Goal: Task Accomplishment & Management: Use online tool/utility

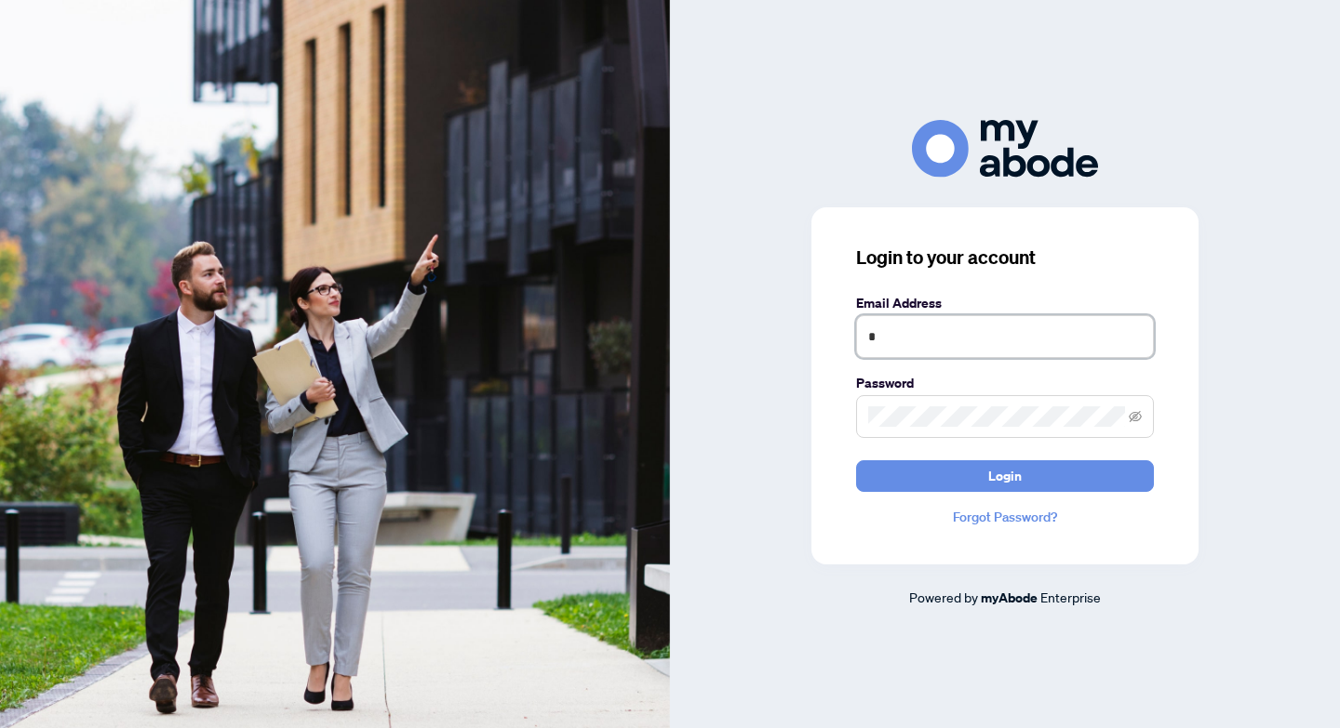
click at [996, 354] on input "*" at bounding box center [1005, 336] width 298 height 43
type input "**********"
click at [1007, 427] on span at bounding box center [1005, 416] width 298 height 43
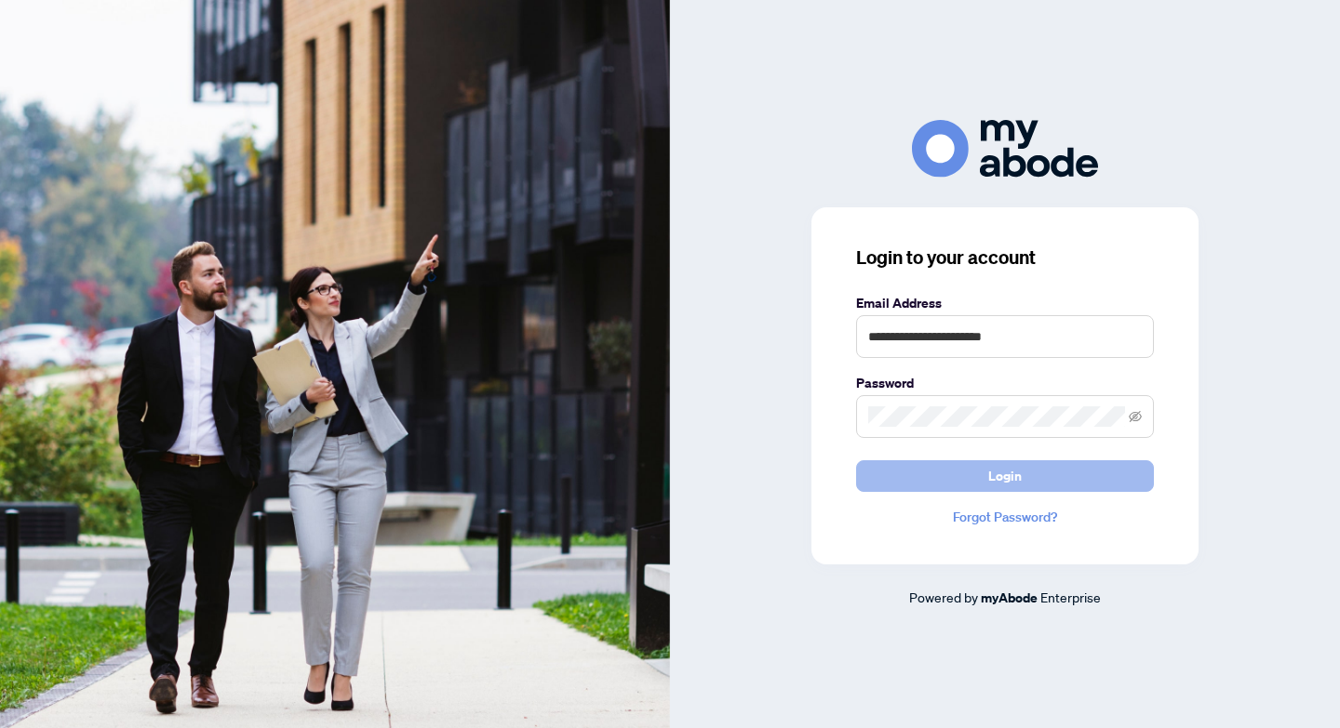
click at [1040, 473] on button "Login" at bounding box center [1005, 476] width 298 height 32
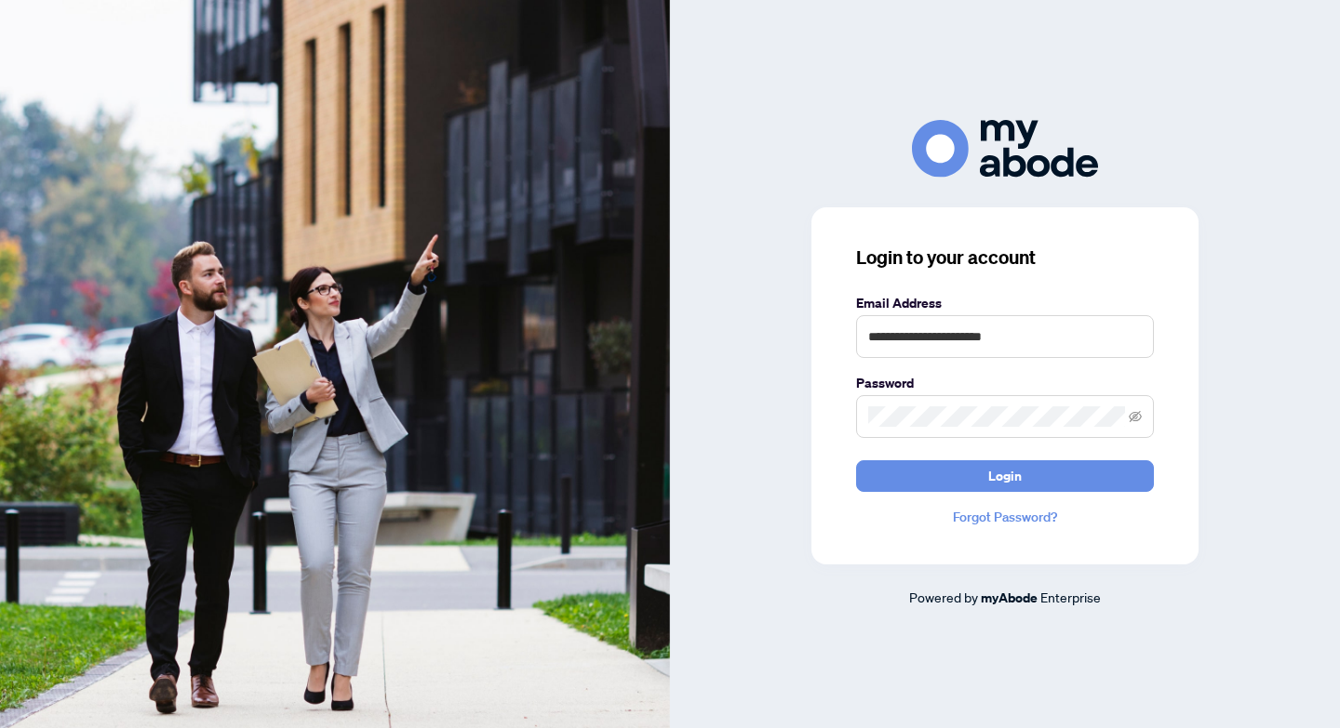
click at [1141, 421] on span at bounding box center [1005, 416] width 298 height 43
click at [1138, 419] on icon "eye-invisible" at bounding box center [1134, 416] width 13 height 13
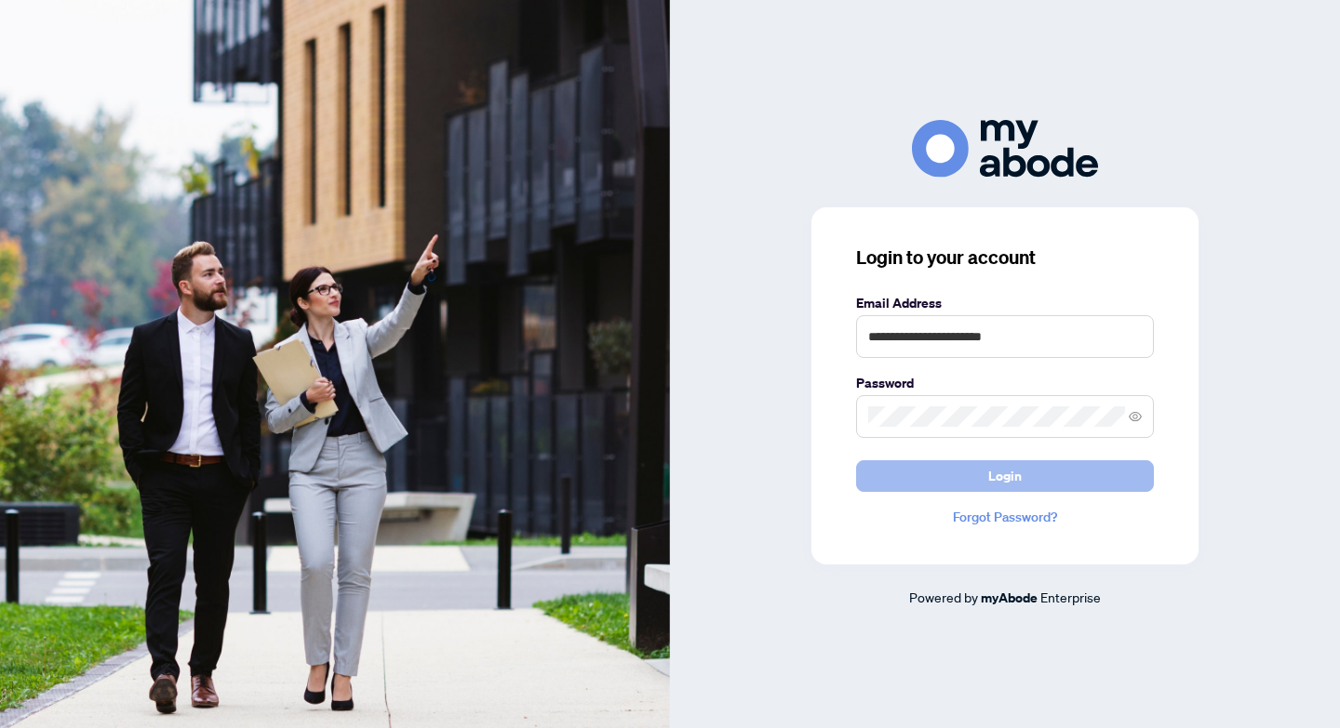
click at [1069, 488] on button "Login" at bounding box center [1005, 476] width 298 height 32
click at [1047, 481] on button "Login" at bounding box center [1005, 476] width 298 height 32
click at [895, 471] on button "Login" at bounding box center [1005, 476] width 298 height 32
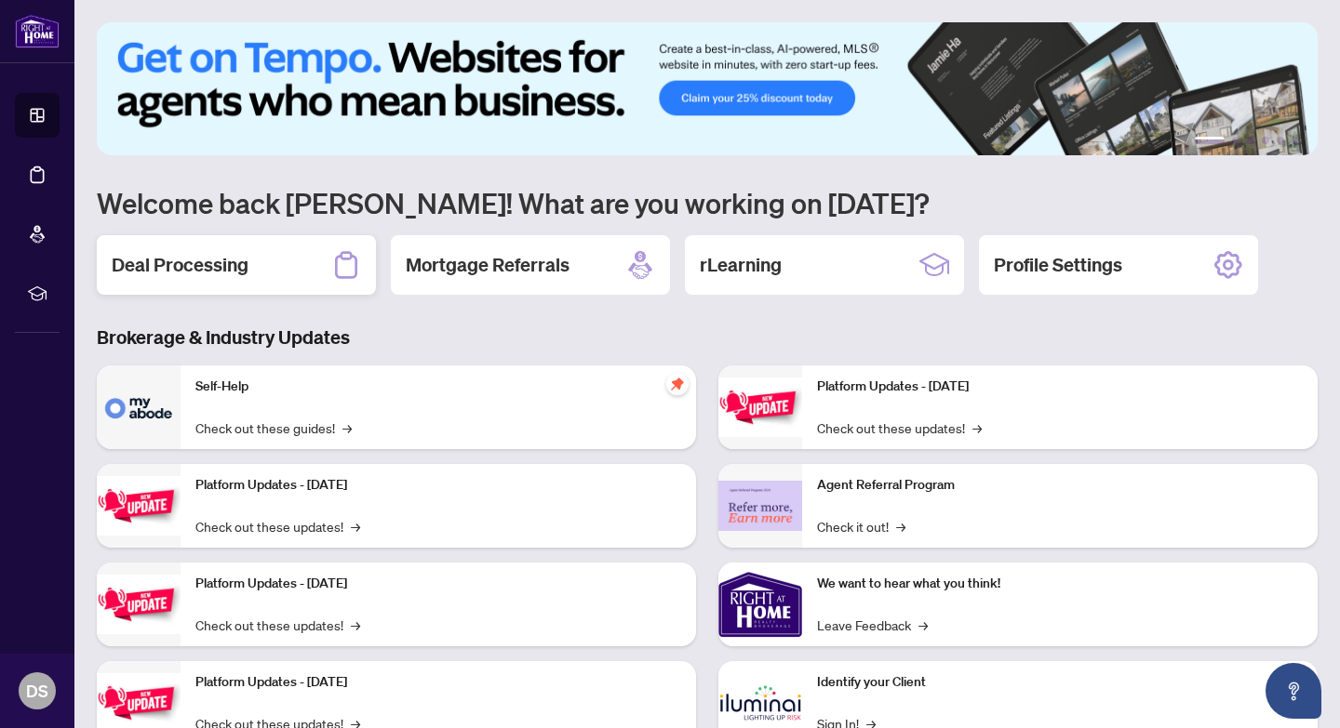
click at [309, 277] on div "Deal Processing" at bounding box center [236, 265] width 279 height 60
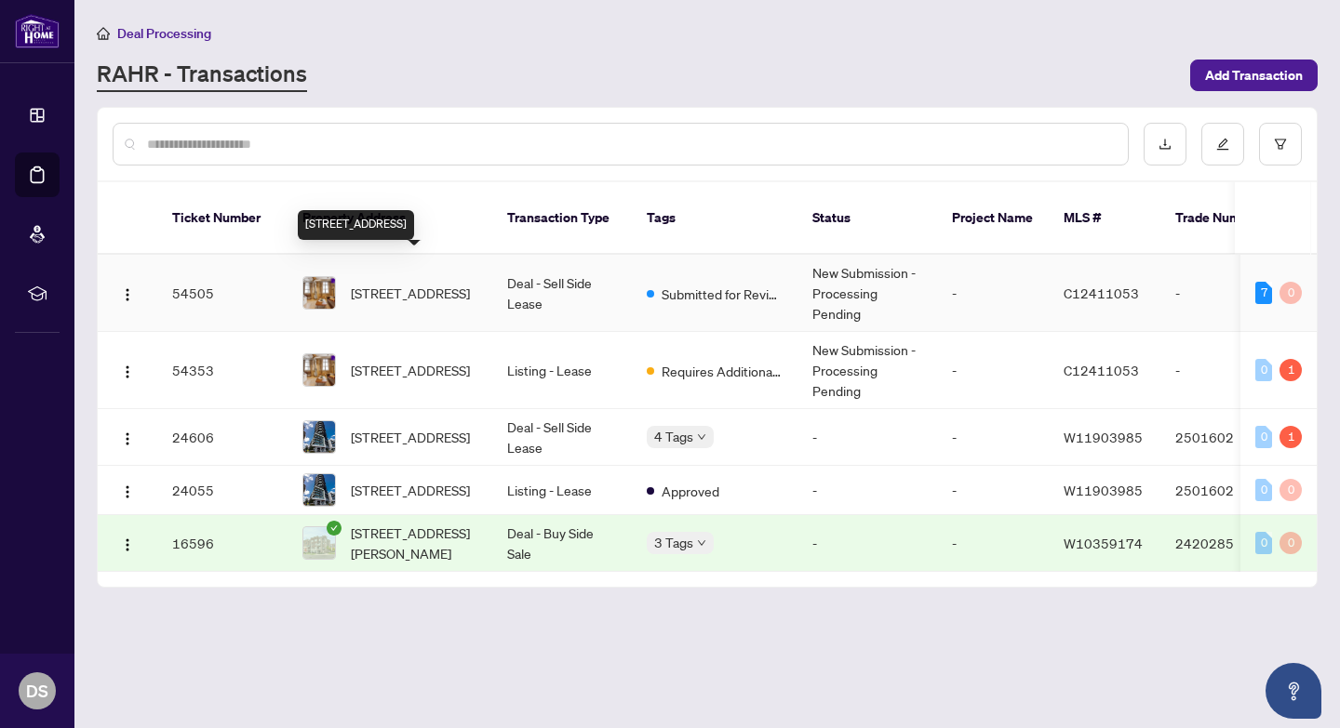
click at [432, 283] on span "[STREET_ADDRESS]" at bounding box center [410, 293] width 119 height 20
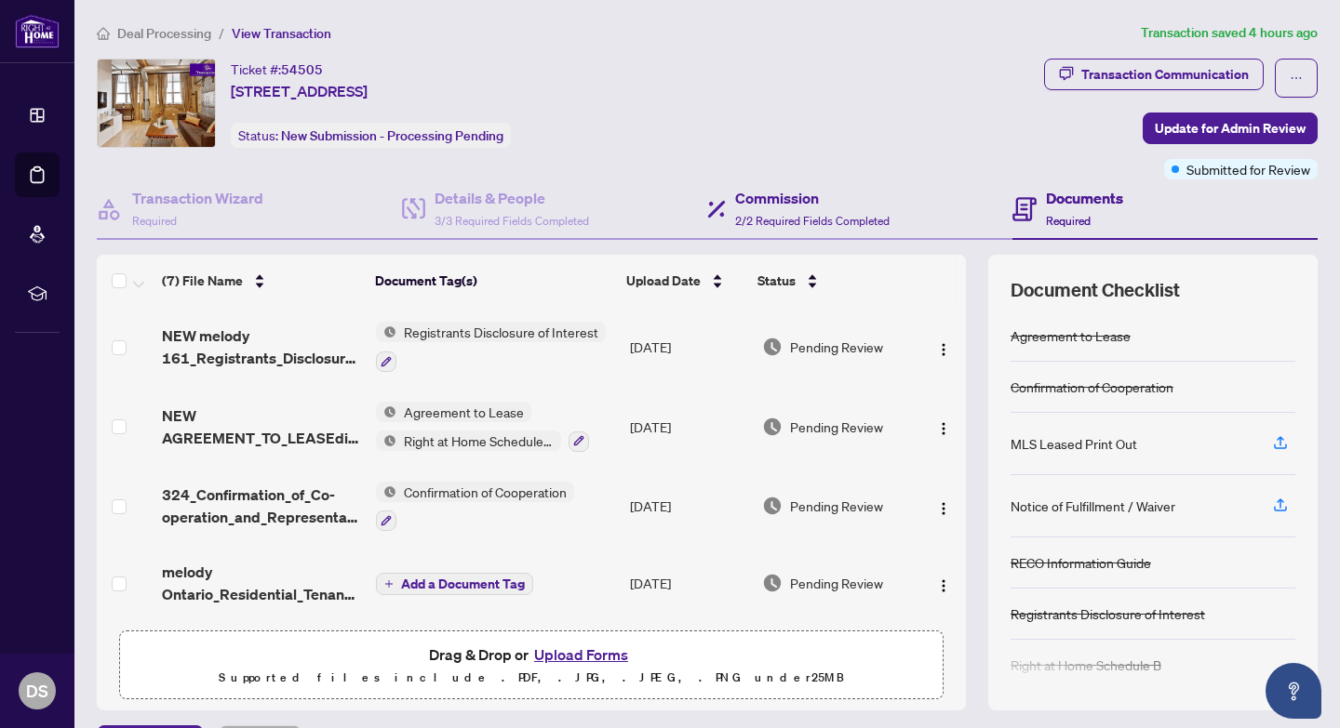
scroll to position [9, 0]
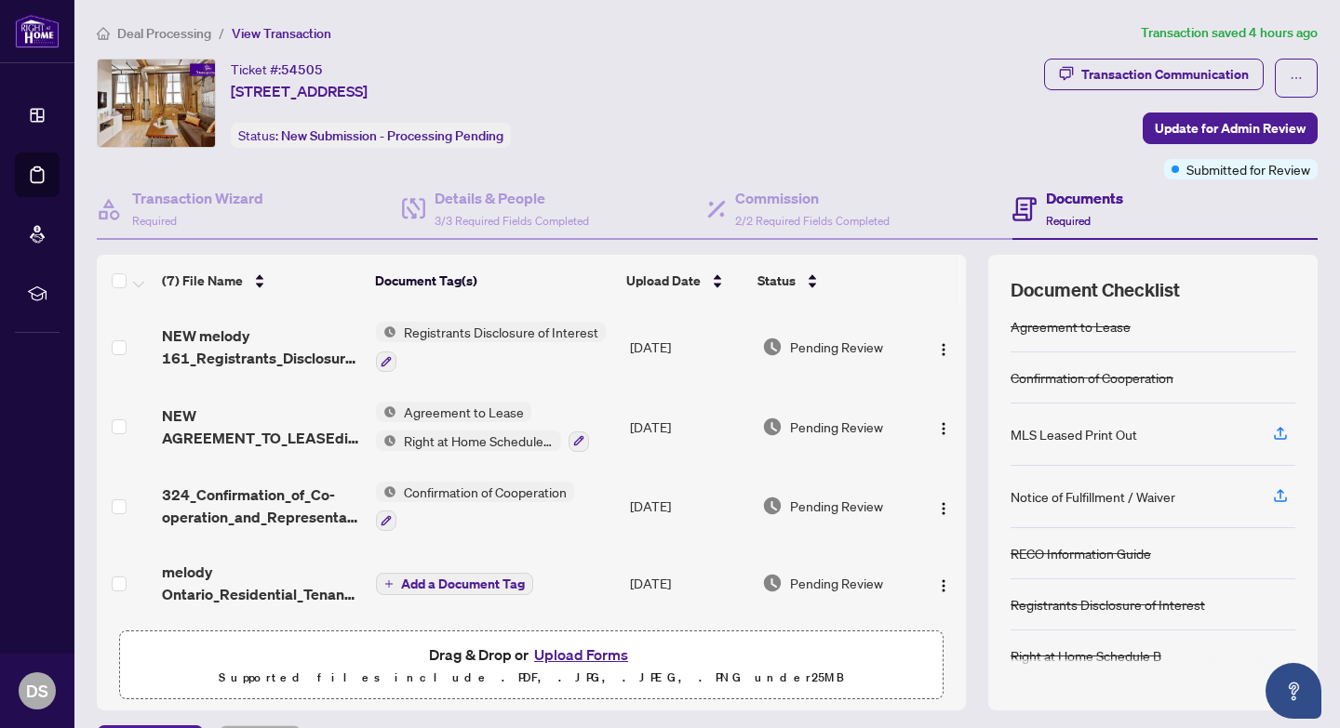
click at [602, 656] on button "Upload Forms" at bounding box center [580, 655] width 105 height 24
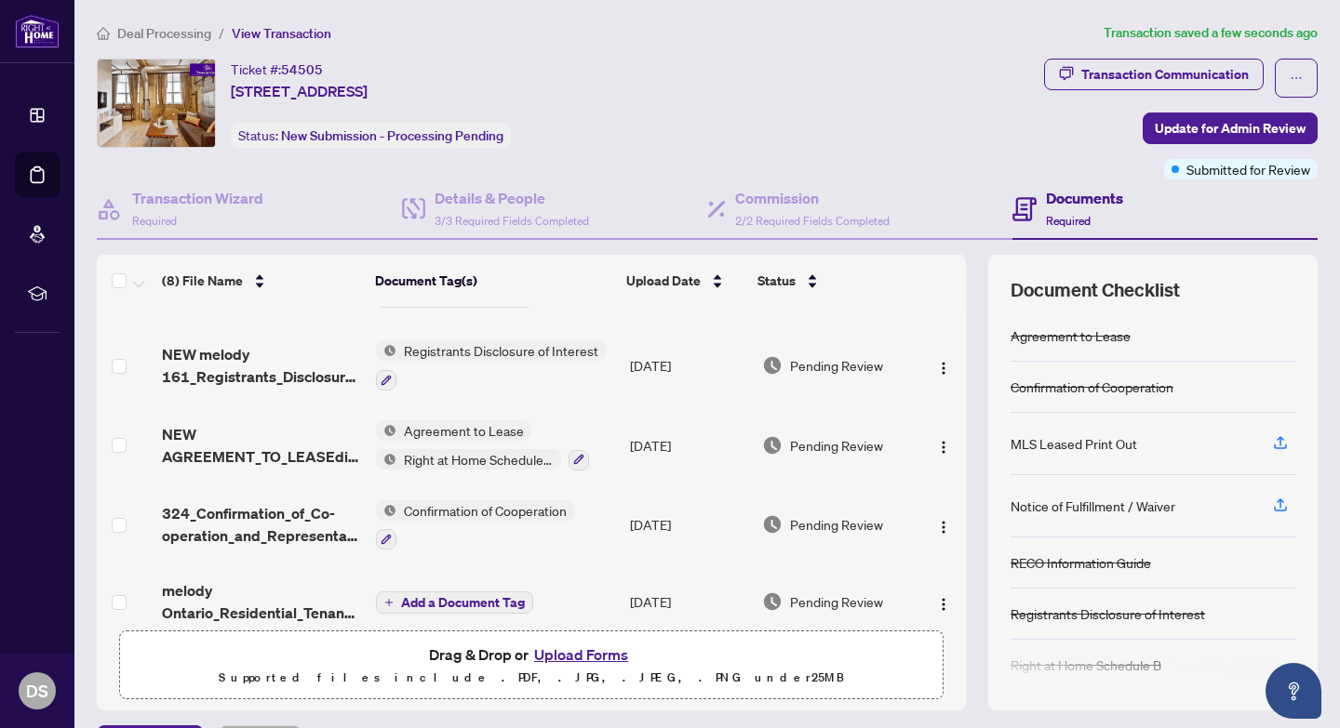
scroll to position [0, 0]
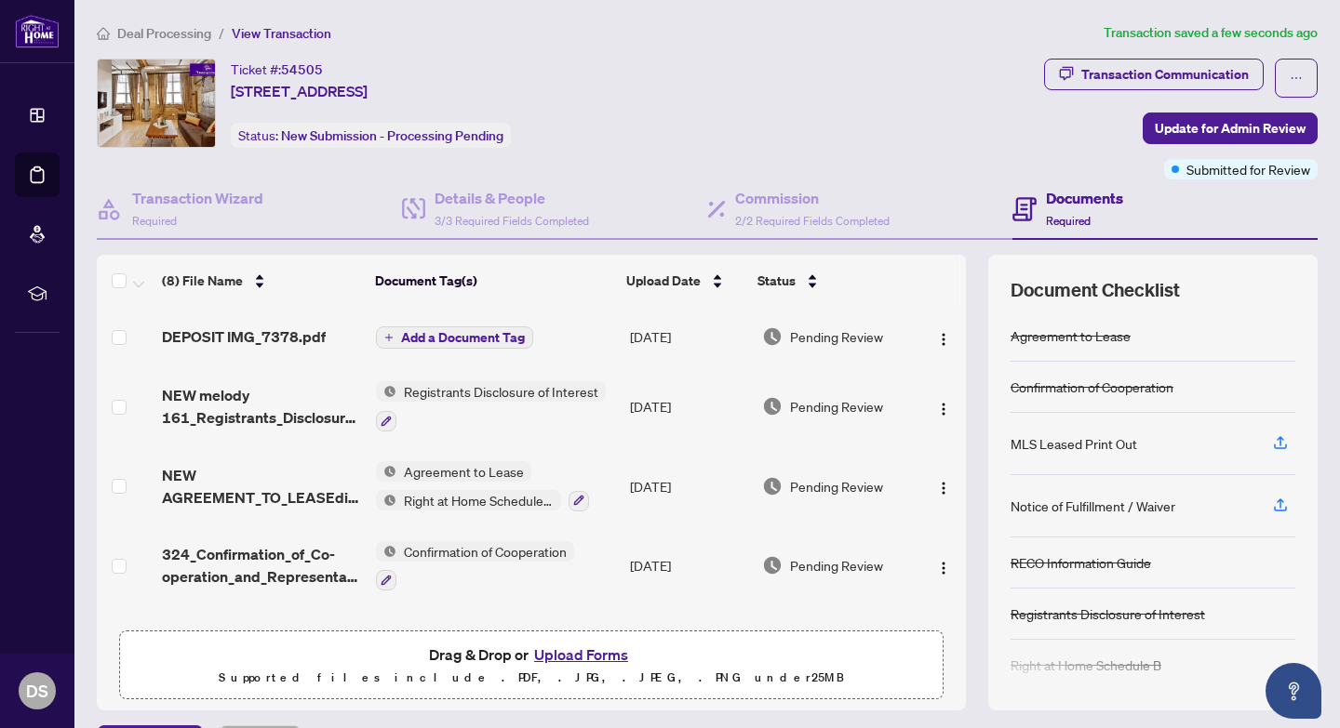
click at [456, 340] on span "Add a Document Tag" at bounding box center [463, 337] width 124 height 13
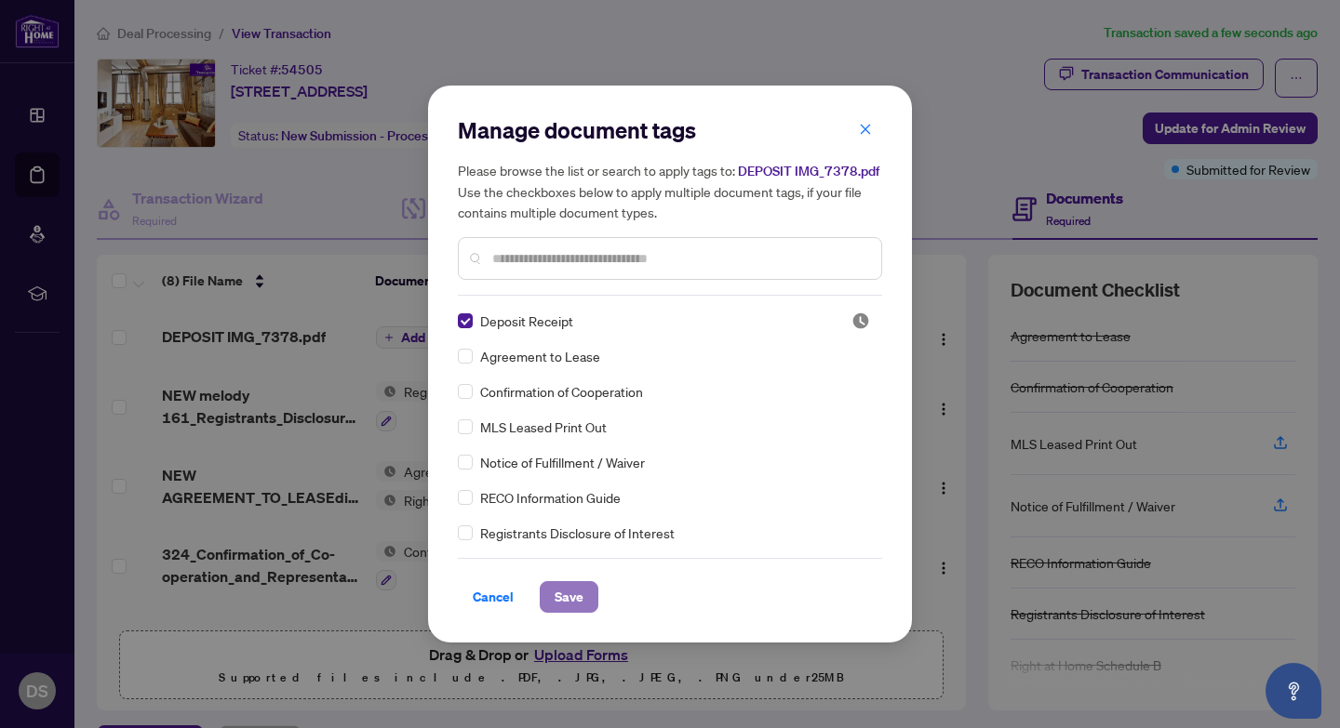
click at [561, 590] on span "Save" at bounding box center [568, 597] width 29 height 30
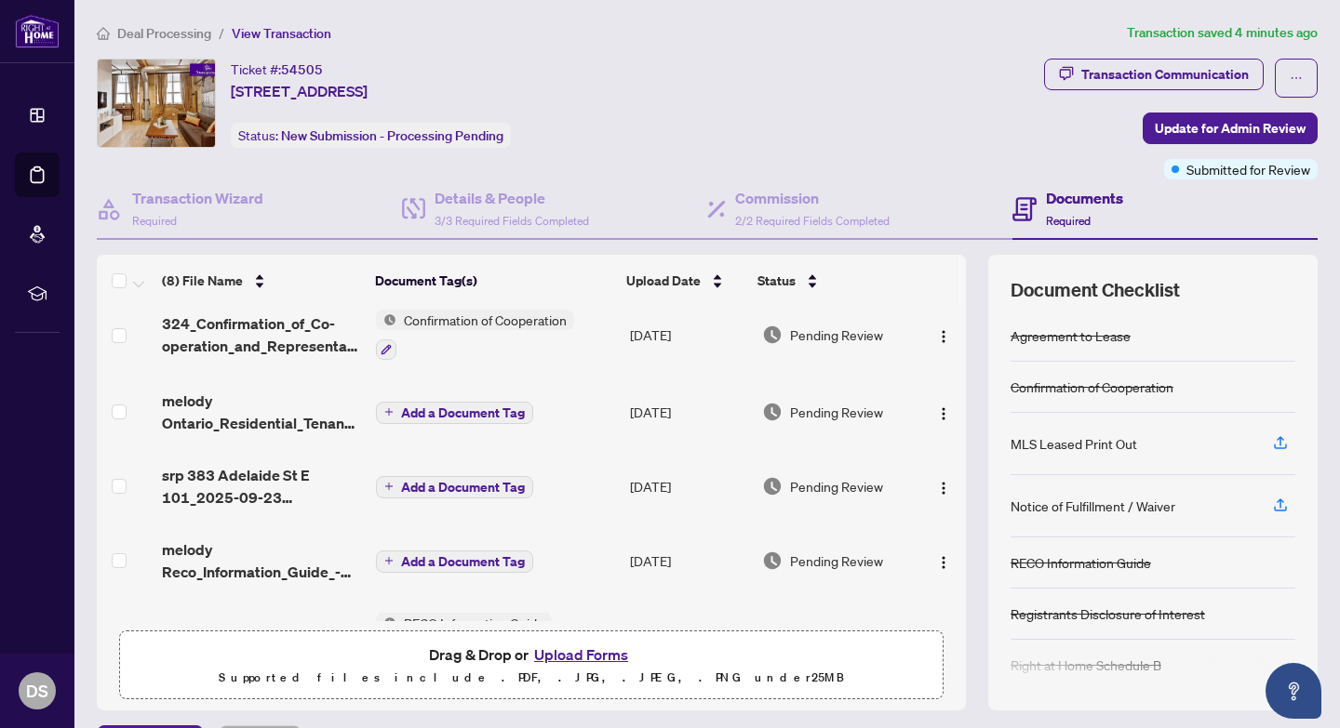
scroll to position [255, 0]
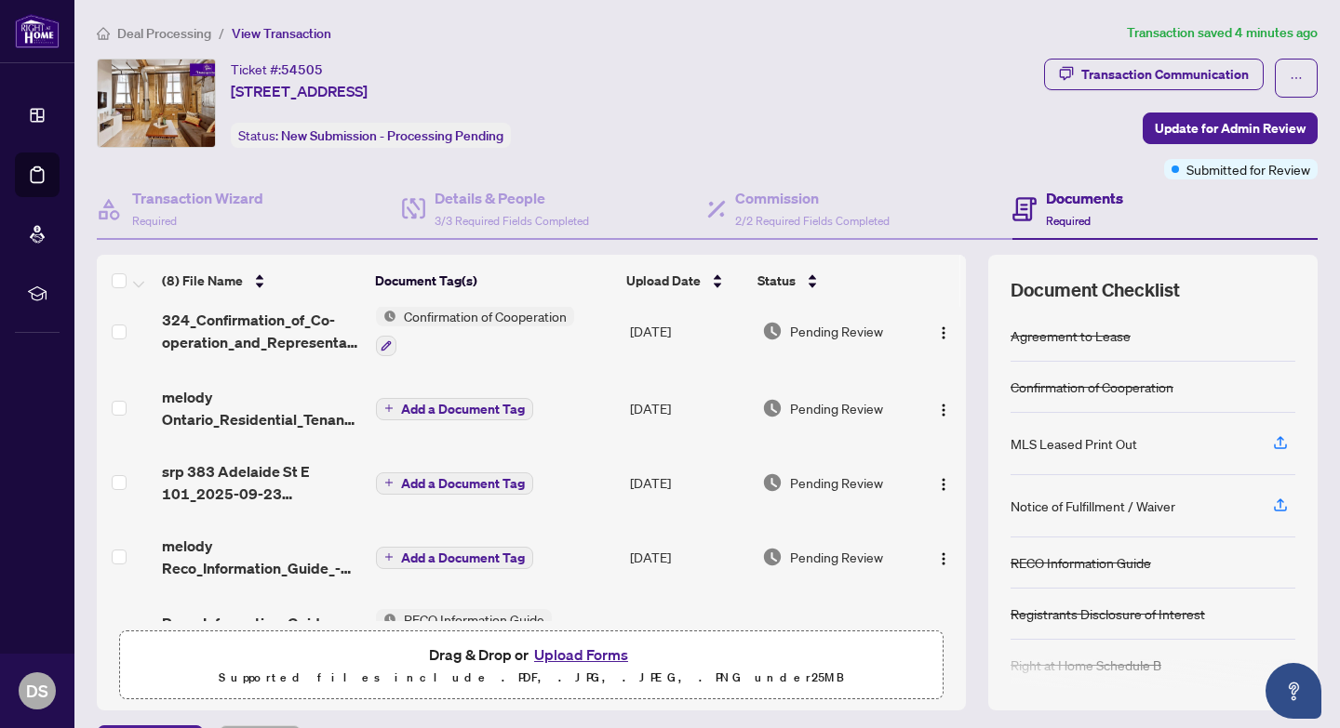
click at [388, 408] on icon "plus" at bounding box center [387, 408] width 7 height 1
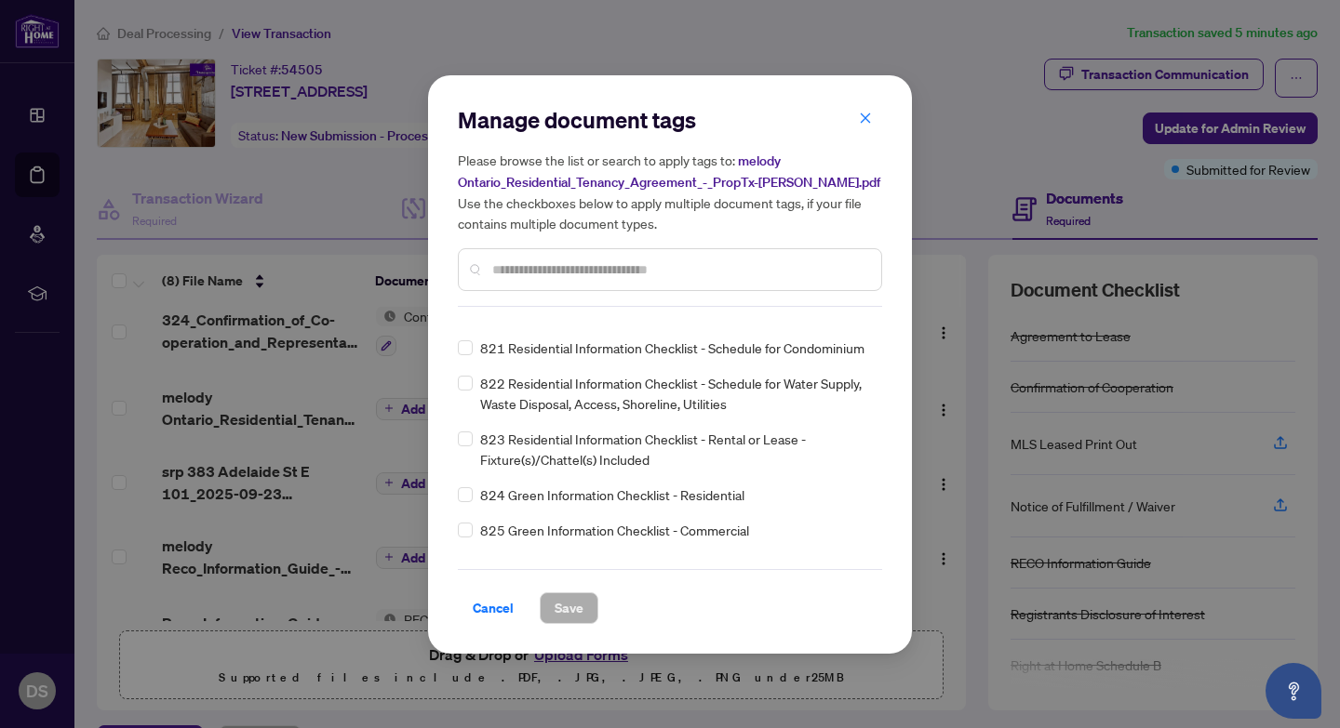
scroll to position [13264, 0]
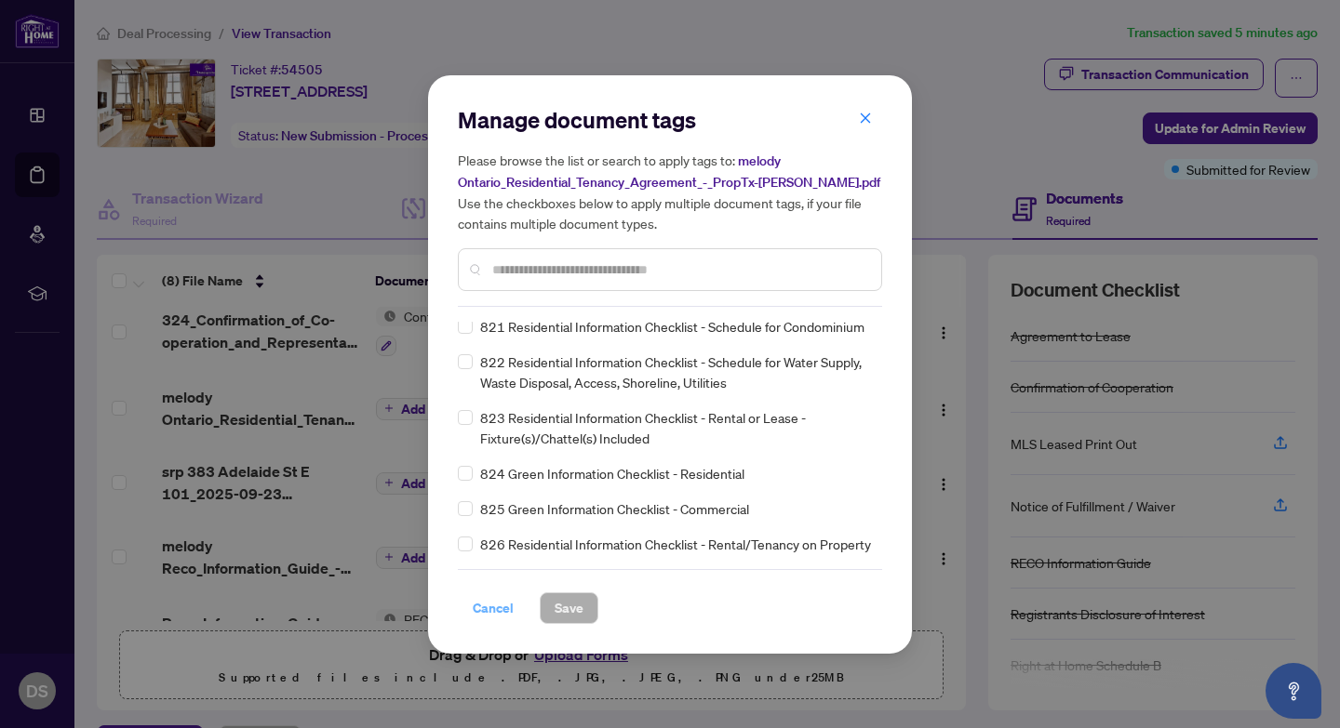
click at [487, 611] on span "Cancel" at bounding box center [493, 608] width 41 height 30
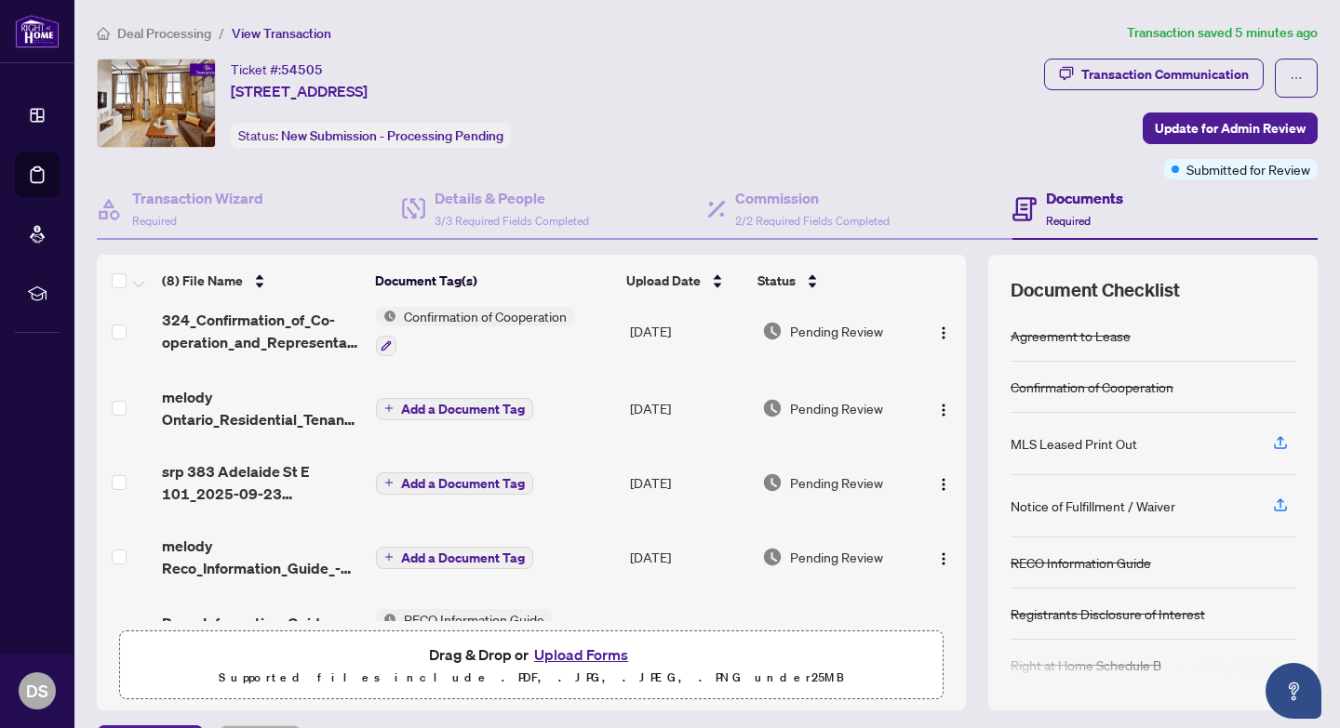
scroll to position [312, 0]
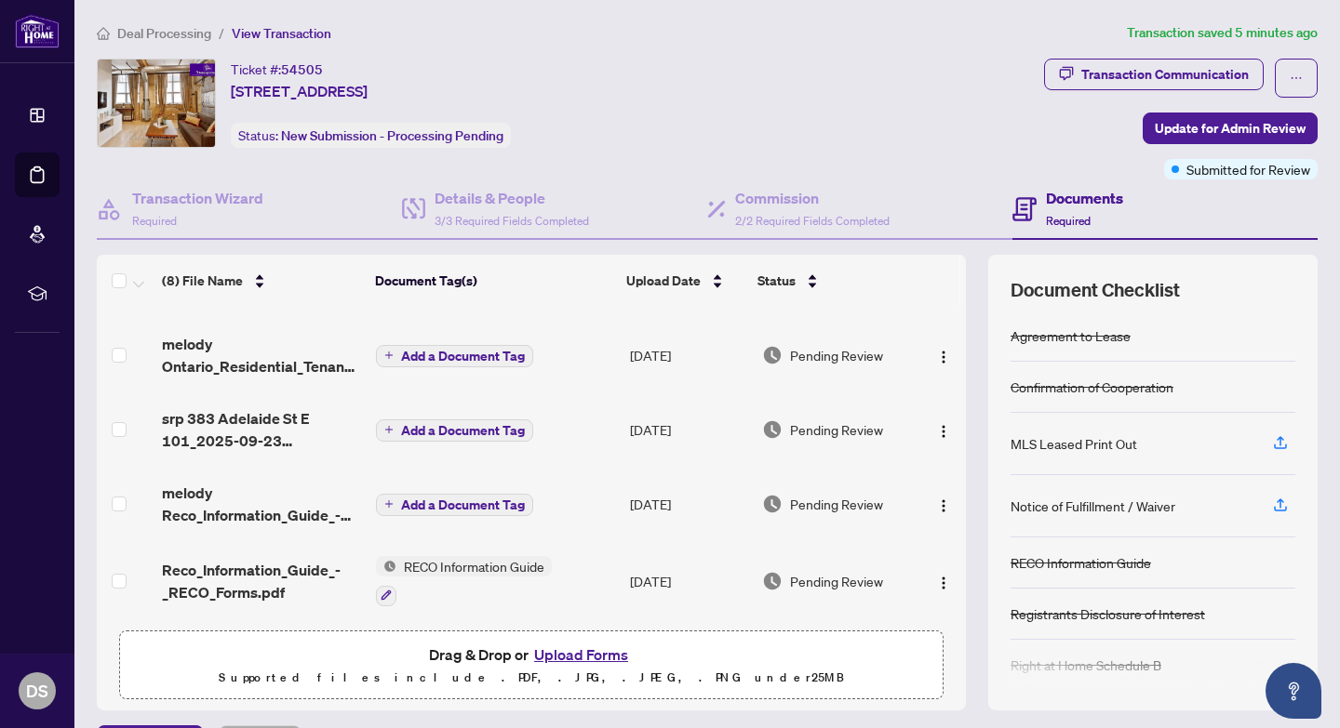
click at [427, 499] on span "Add a Document Tag" at bounding box center [463, 505] width 124 height 13
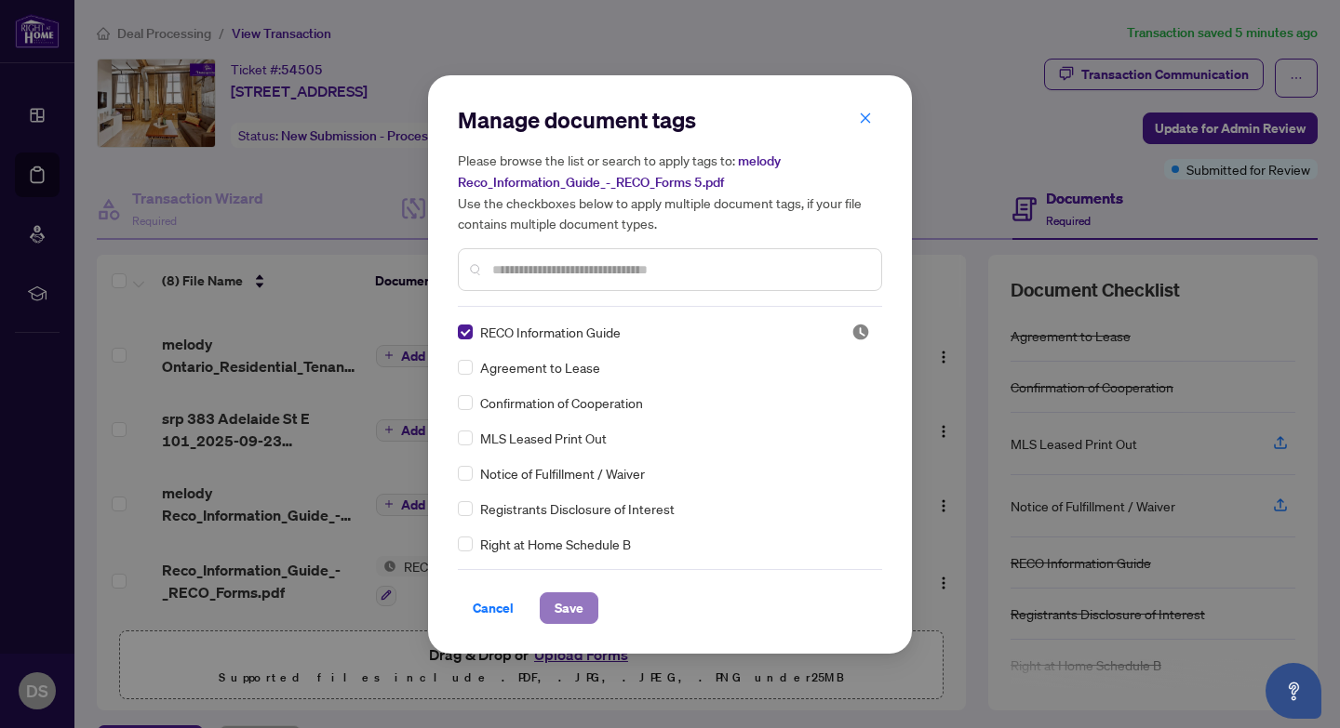
click at [579, 609] on span "Save" at bounding box center [568, 608] width 29 height 30
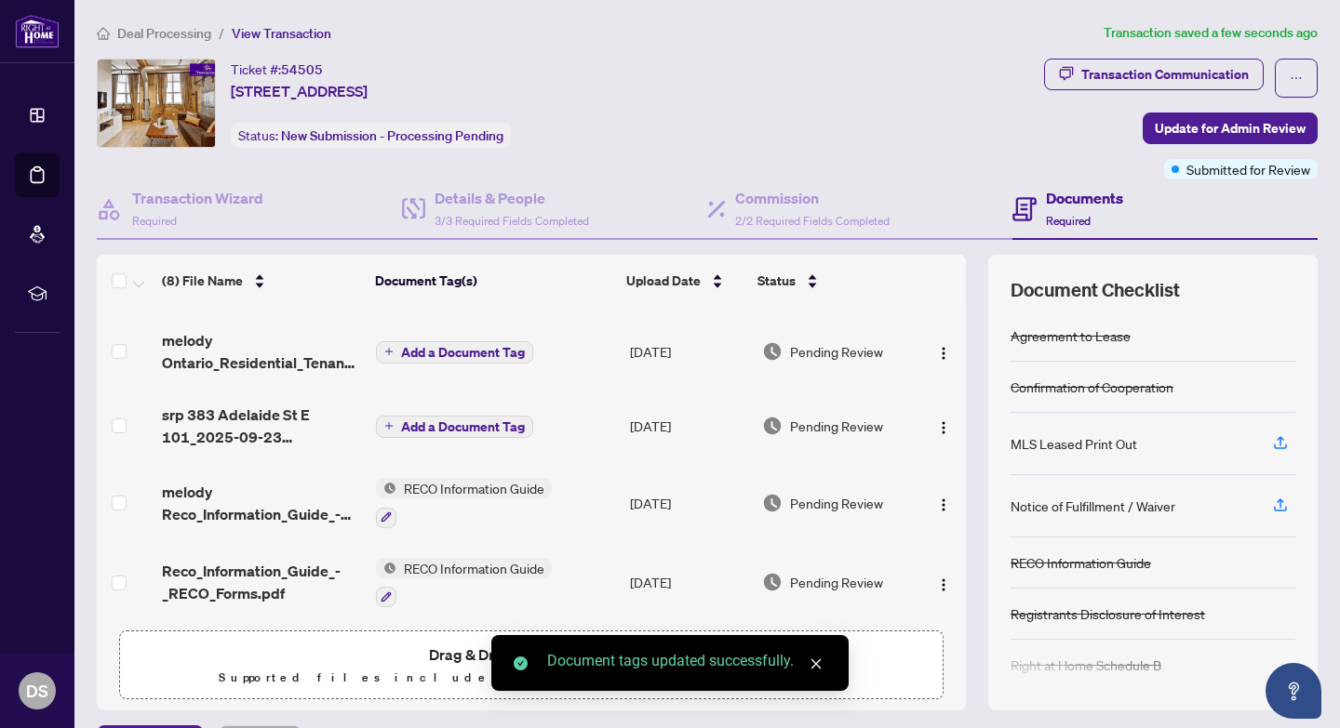
click at [433, 430] on span "Add a Document Tag" at bounding box center [463, 426] width 124 height 13
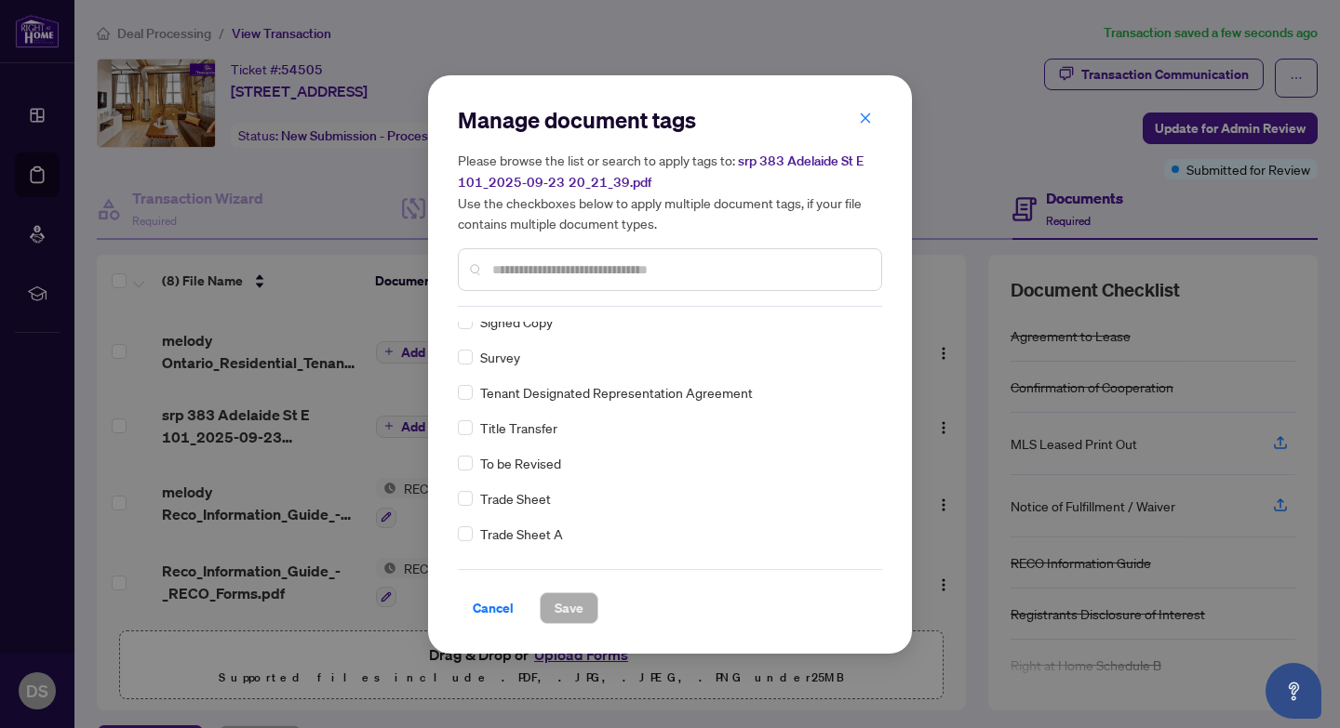
scroll to position [4088, 0]
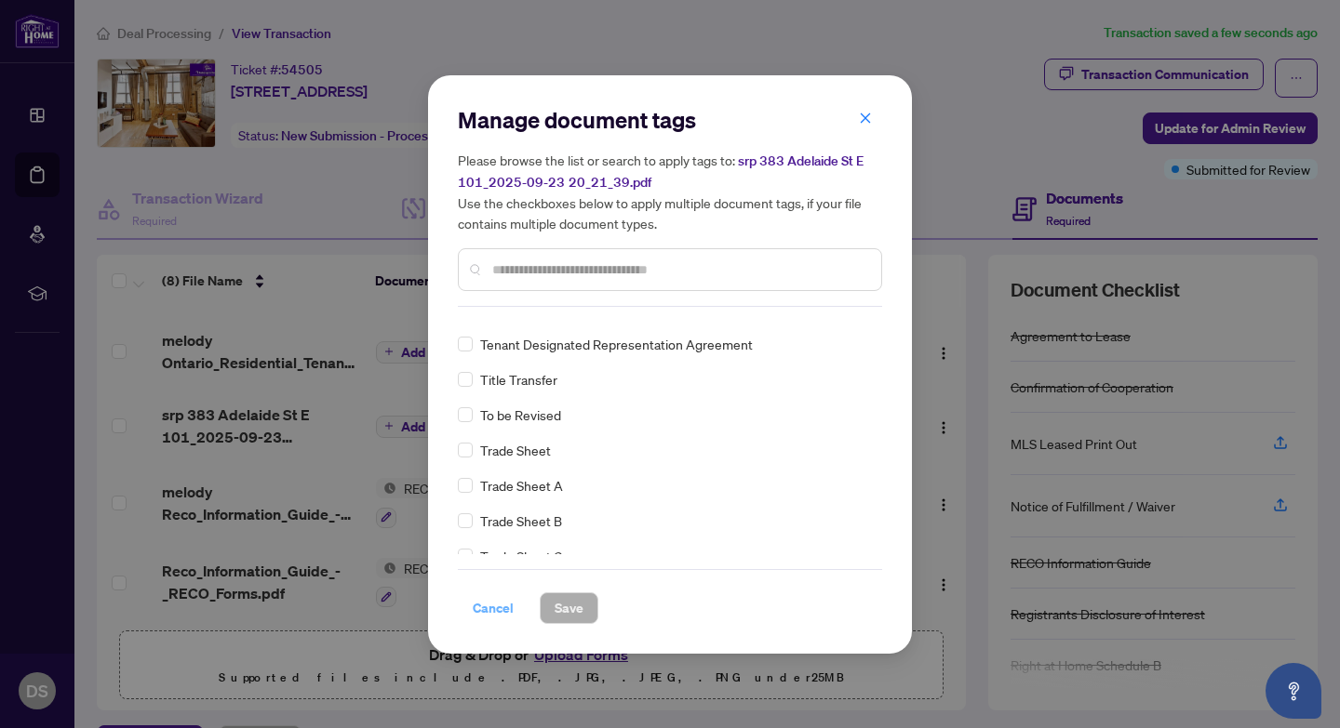
click at [481, 602] on span "Cancel" at bounding box center [493, 608] width 41 height 30
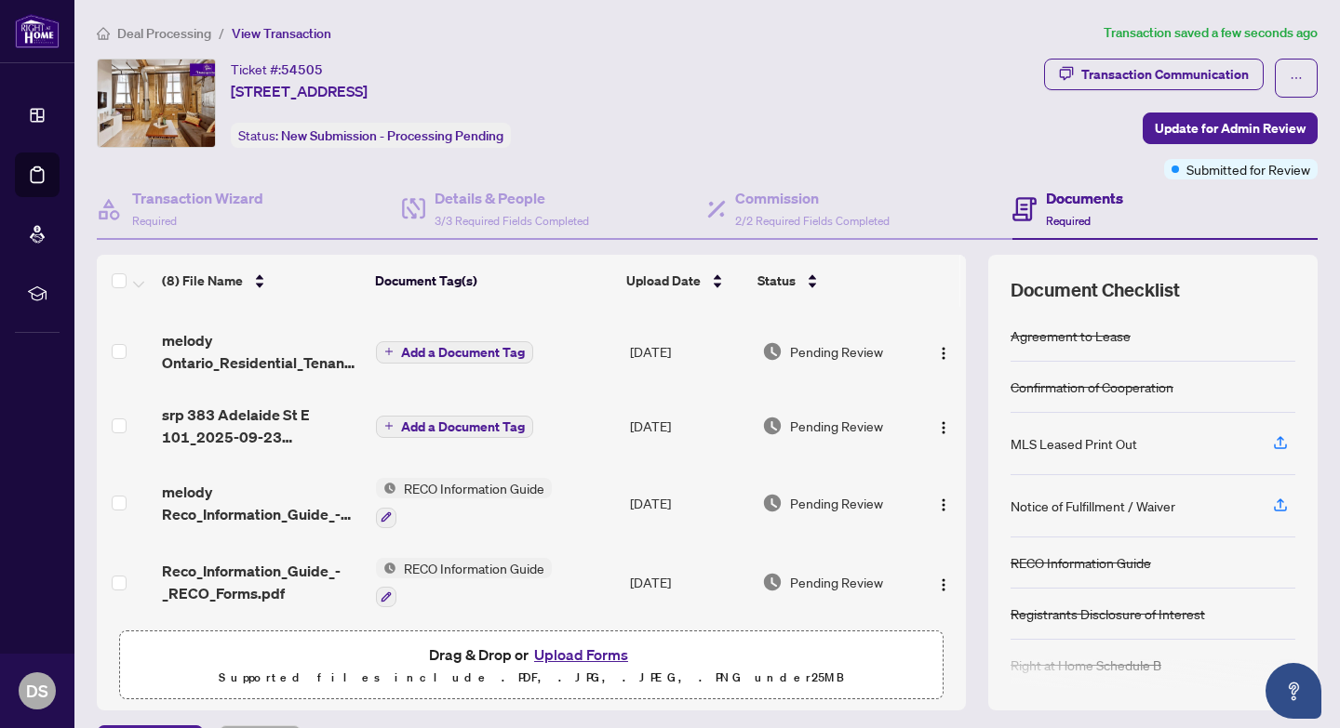
scroll to position [0, 0]
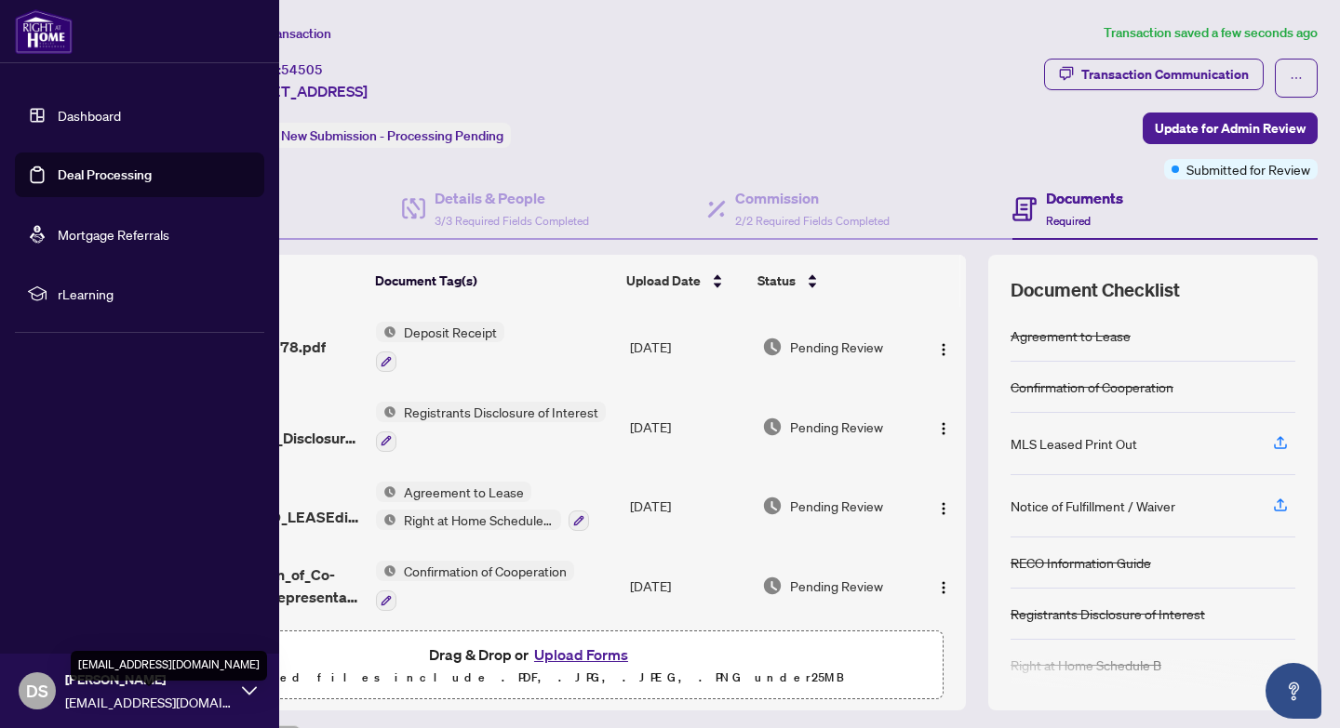
click at [117, 694] on span "[EMAIL_ADDRESS][DOMAIN_NAME]" at bounding box center [148, 702] width 167 height 20
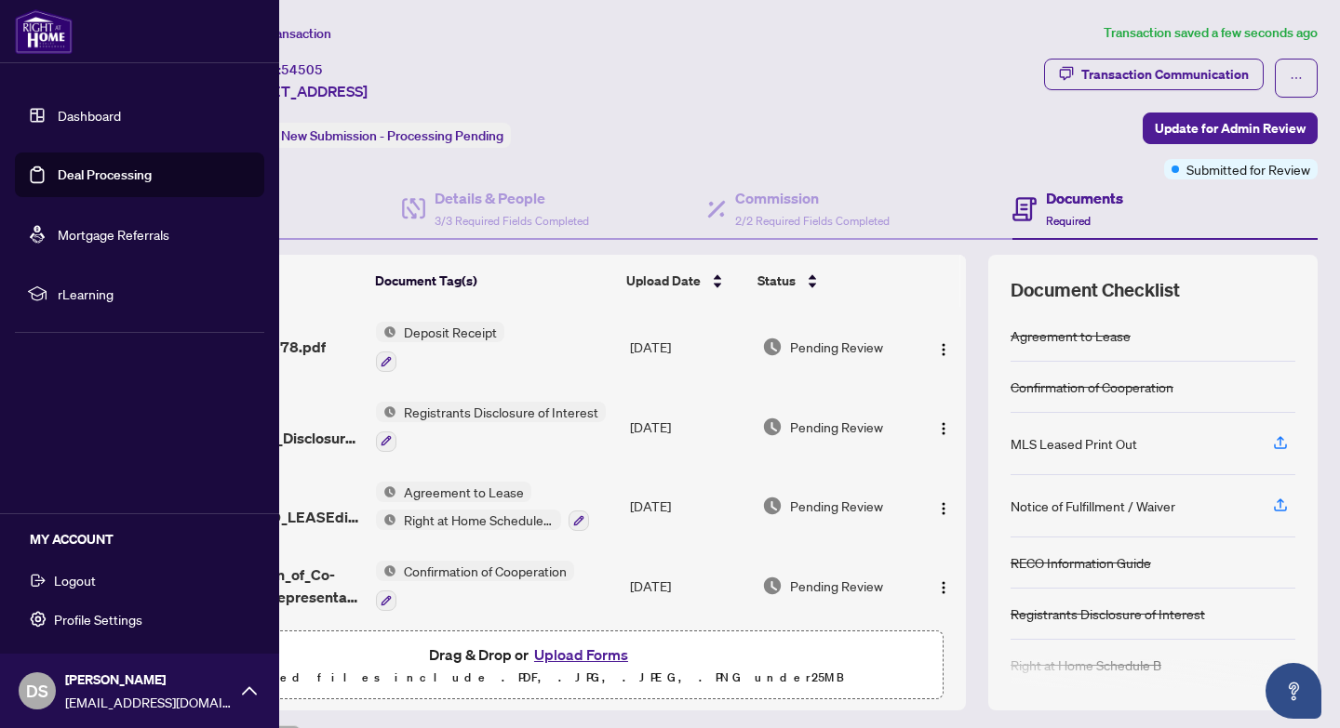
click at [138, 592] on button "Logout" at bounding box center [139, 581] width 249 height 32
